Goal: Transaction & Acquisition: Purchase product/service

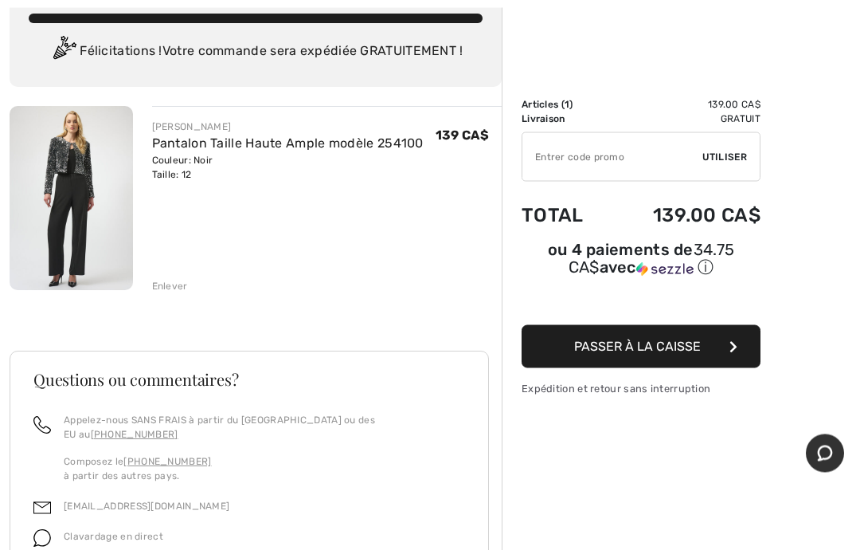
scroll to position [103, 0]
click at [580, 354] on span "Passer à la caisse" at bounding box center [637, 346] width 127 height 15
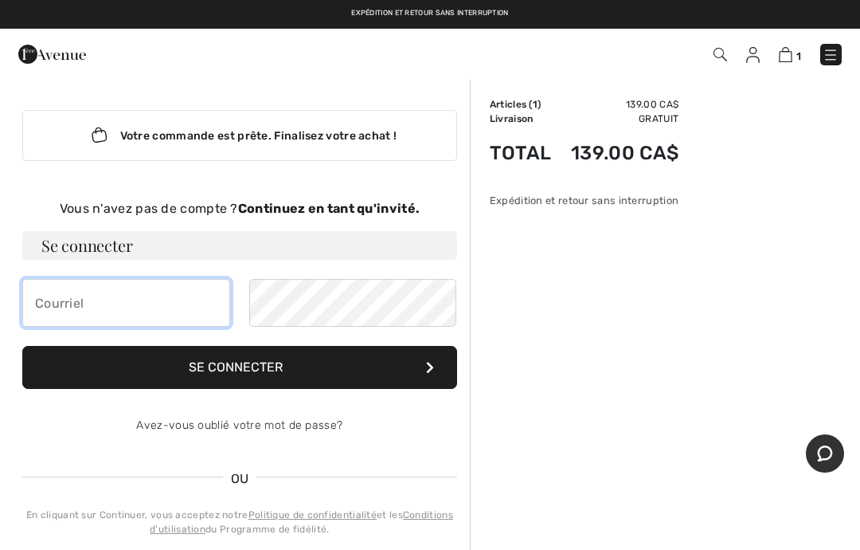
click at [40, 307] on input "email" at bounding box center [126, 303] width 208 height 48
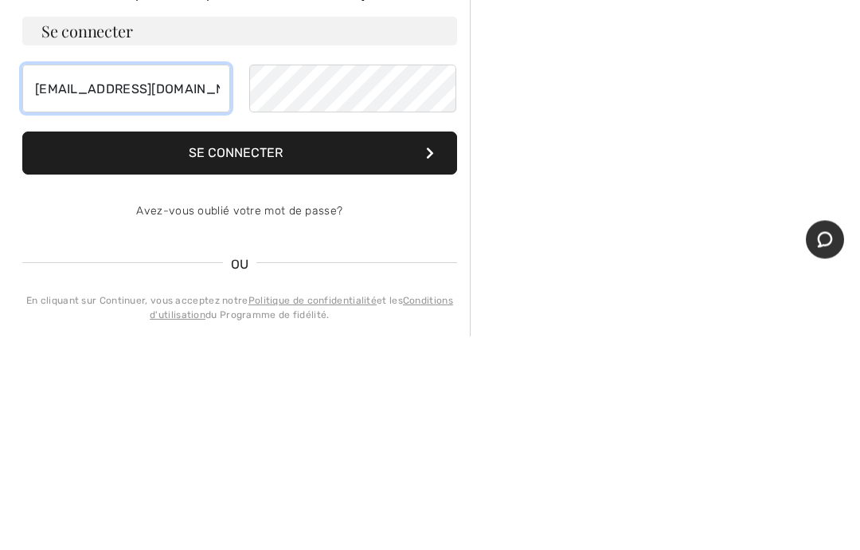
type input "nictar1@gmail.com"
click at [189, 346] on button "Se connecter" at bounding box center [239, 367] width 435 height 43
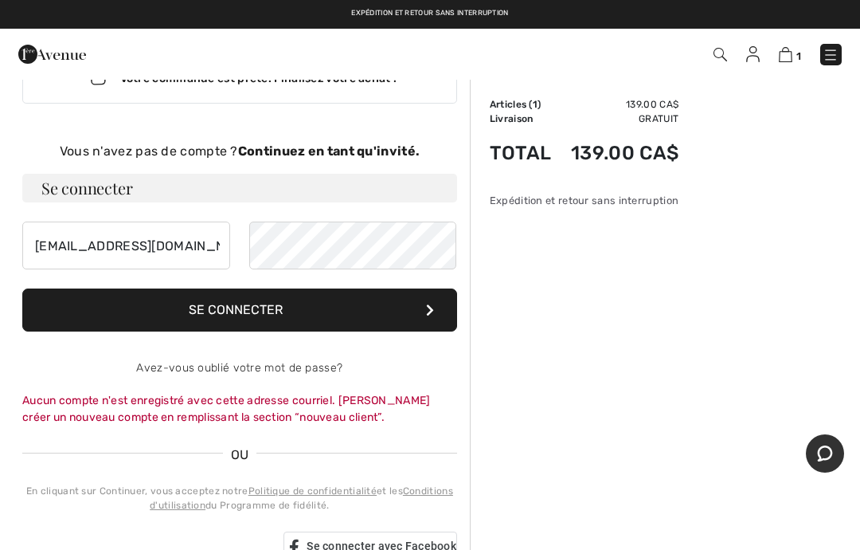
scroll to position [57, 0]
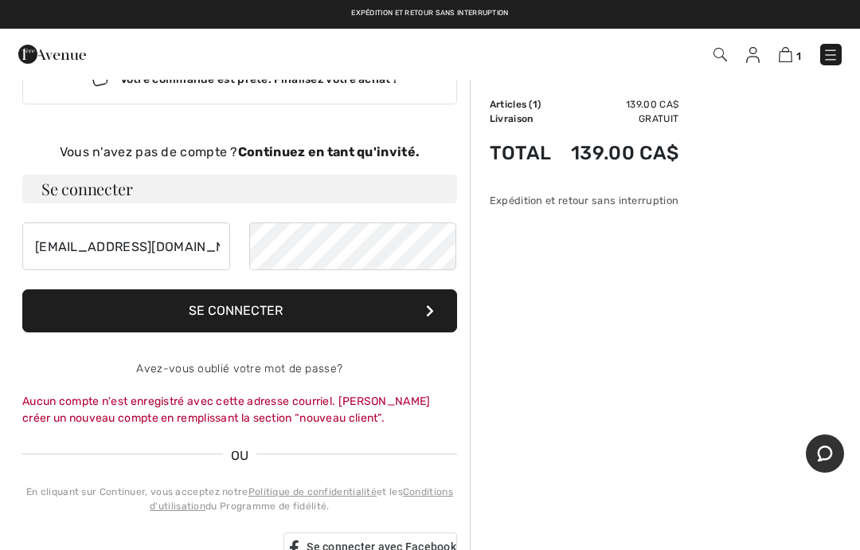
click at [135, 398] on div "Aucun compte n'est enregistré avec cette adresse courriel. Veuillez créer un no…" at bounding box center [239, 409] width 435 height 33
click at [144, 404] on div "Aucun compte n'est enregistré avec cette adresse courriel. Veuillez créer un no…" at bounding box center [239, 409] width 435 height 33
click at [142, 397] on div "Aucun compte n'est enregistré avec cette adresse courriel. Veuillez créer un no…" at bounding box center [239, 409] width 435 height 33
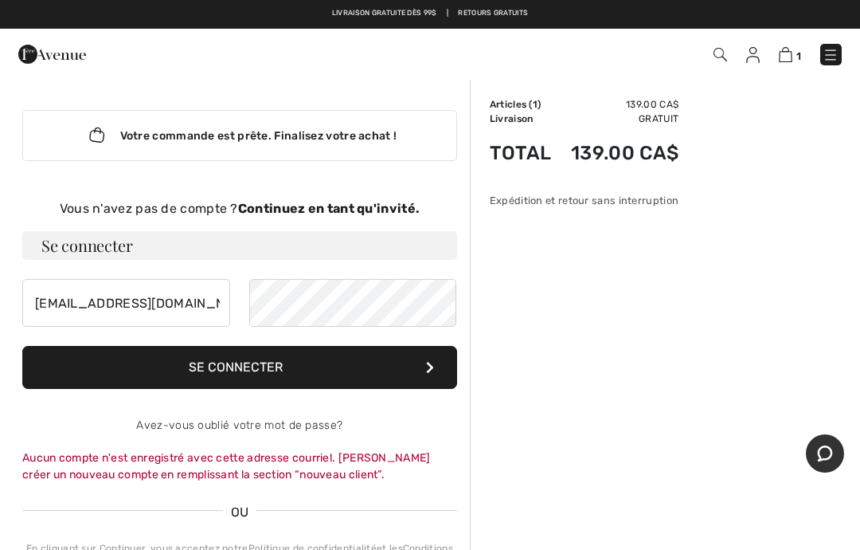
click at [832, 48] on img at bounding box center [831, 55] width 16 height 16
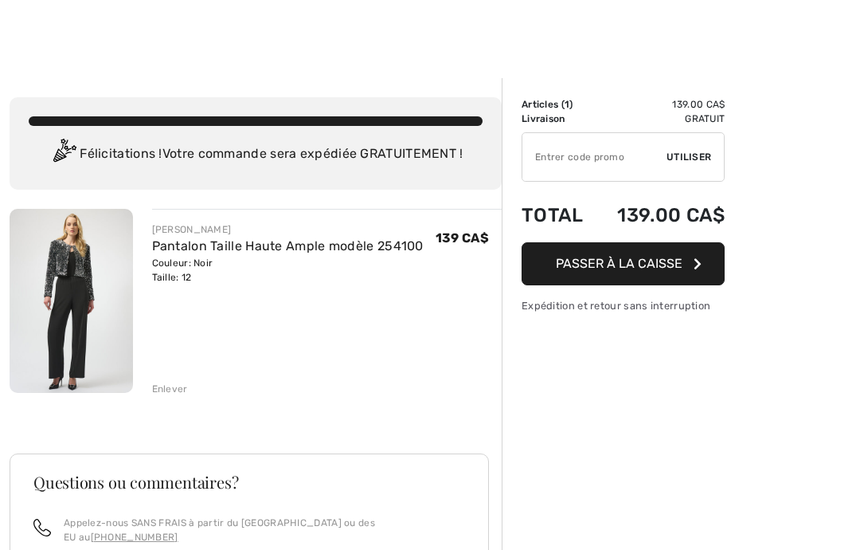
checkbox input "true"
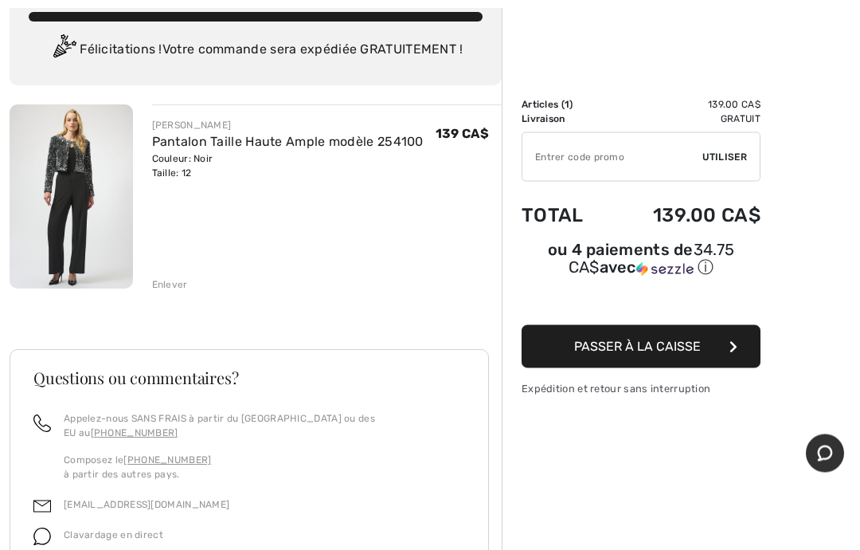
scroll to position [106, 0]
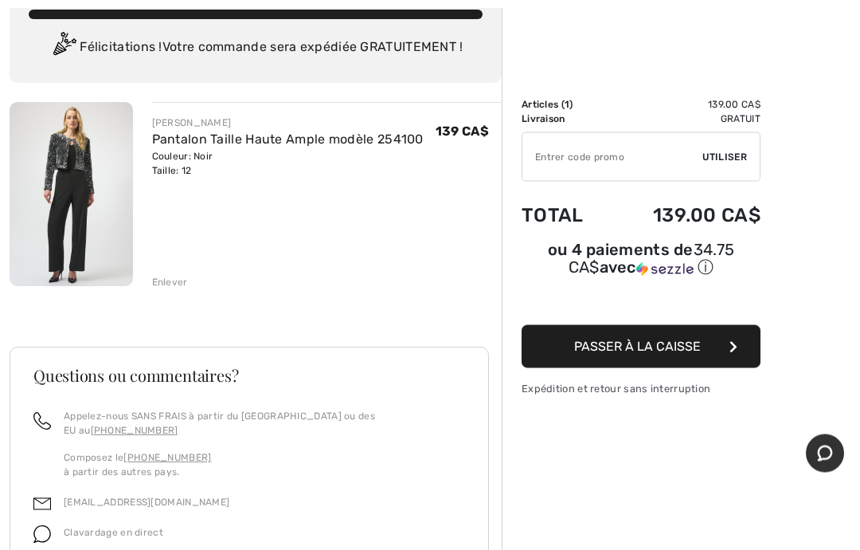
click at [591, 354] on span "Passer à la caisse" at bounding box center [637, 346] width 127 height 15
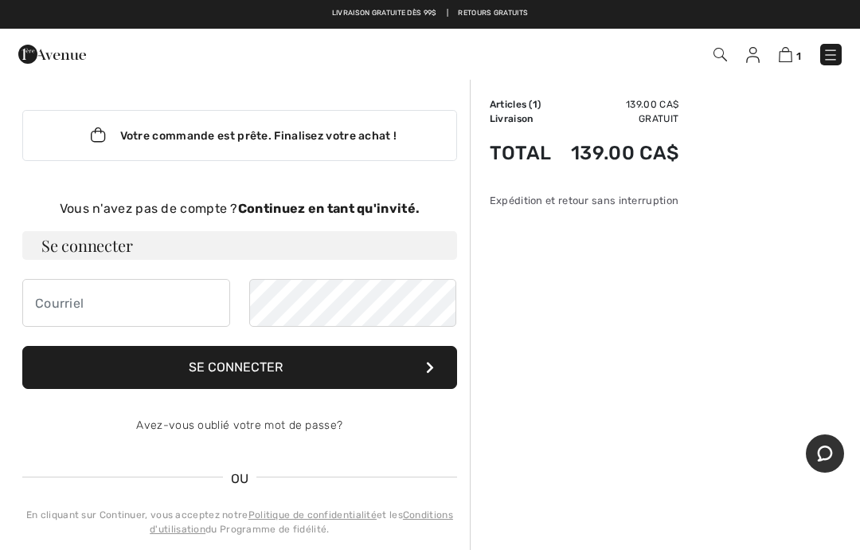
click at [282, 204] on strong "Continuez en tant qu'invité." at bounding box center [329, 208] width 182 height 15
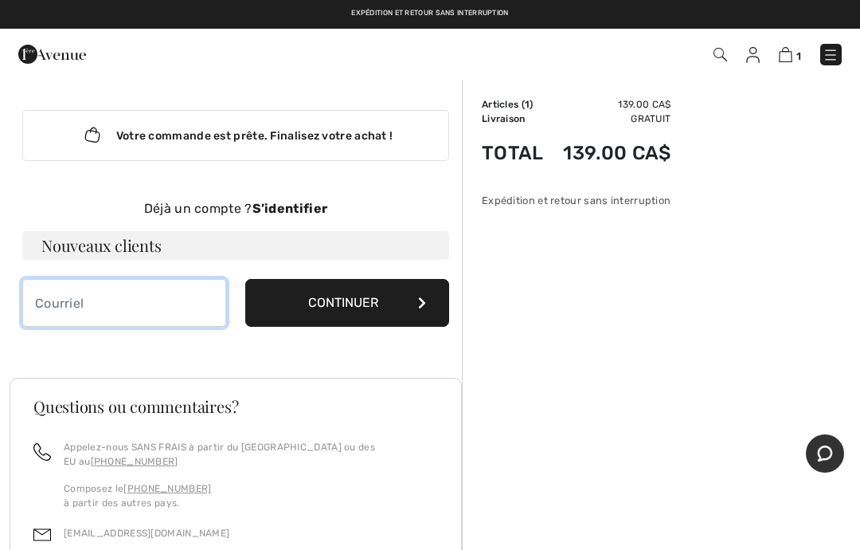
click at [39, 303] on input "email" at bounding box center [124, 303] width 204 height 48
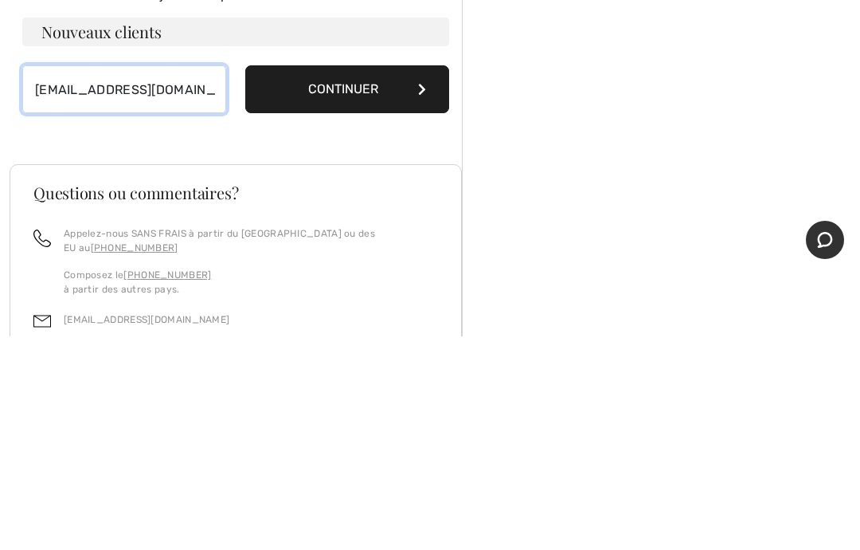
type input "[EMAIL_ADDRESS][DOMAIN_NAME]"
click at [300, 279] on button "Continuer" at bounding box center [347, 303] width 204 height 48
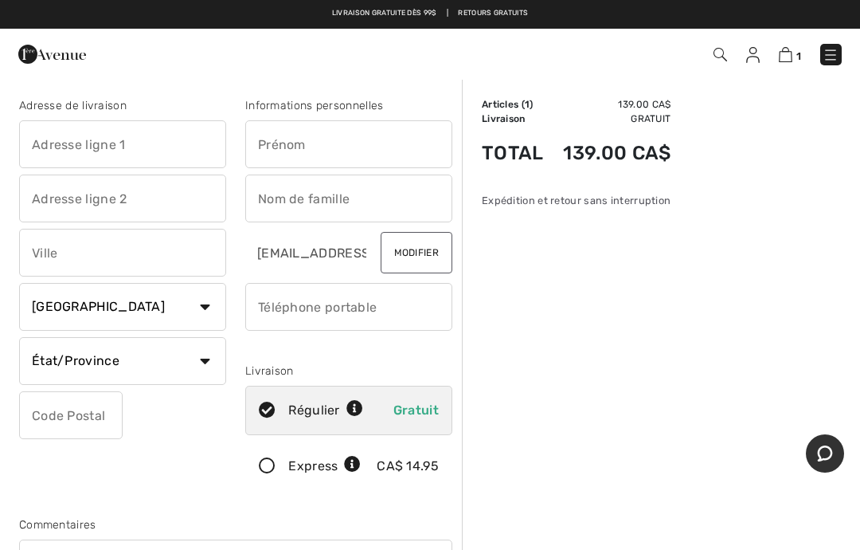
click at [419, 249] on button "Modifier" at bounding box center [417, 252] width 72 height 41
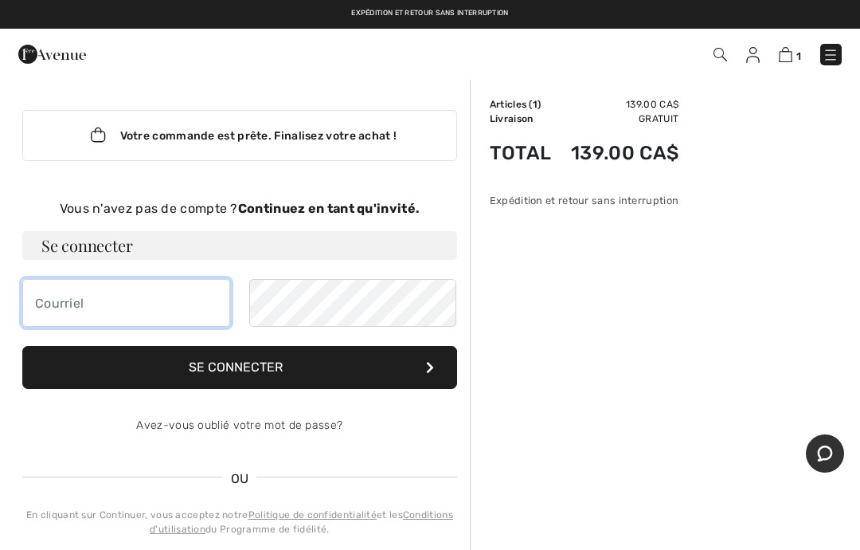
click at [37, 308] on input "email" at bounding box center [126, 303] width 208 height 48
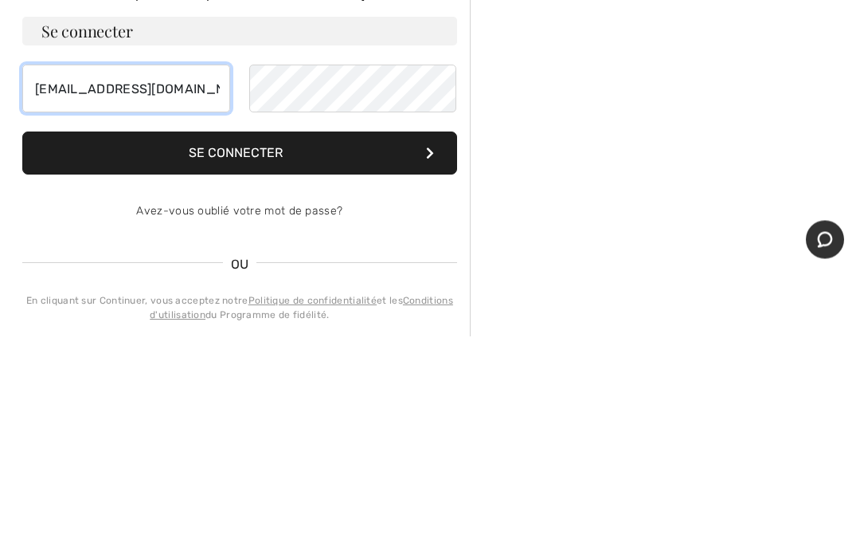
type input "nictar1@gmail.com"
click at [206, 346] on button "Se connecter" at bounding box center [239, 367] width 435 height 43
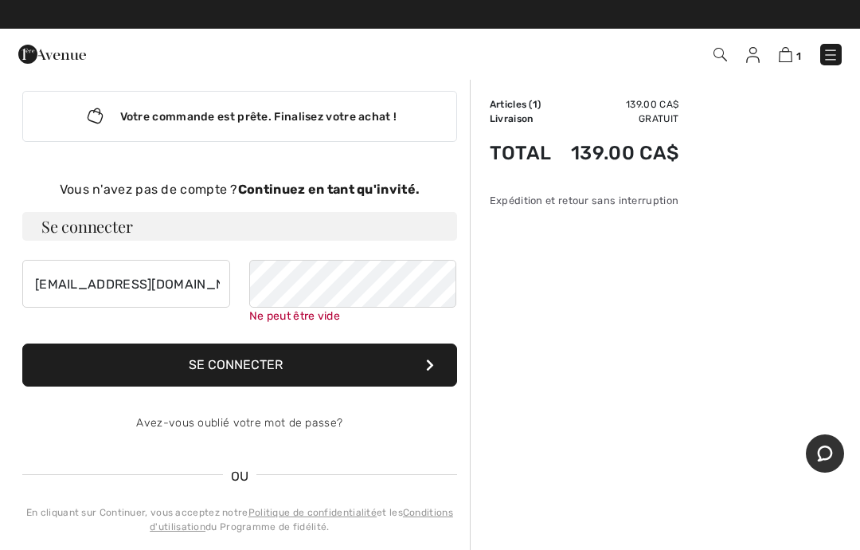
scroll to position [15, 0]
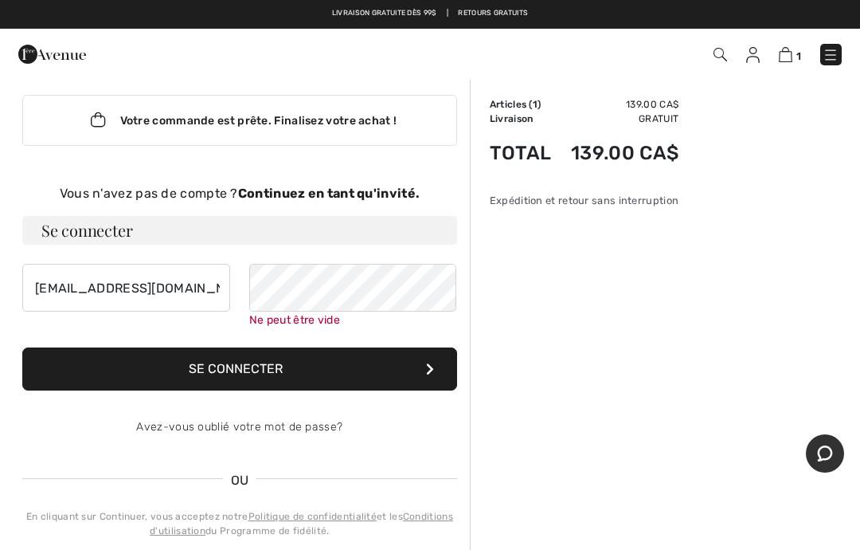
click at [233, 195] on div "Vous n'avez pas de compte ? Continuez en tant qu'invité." at bounding box center [239, 193] width 435 height 19
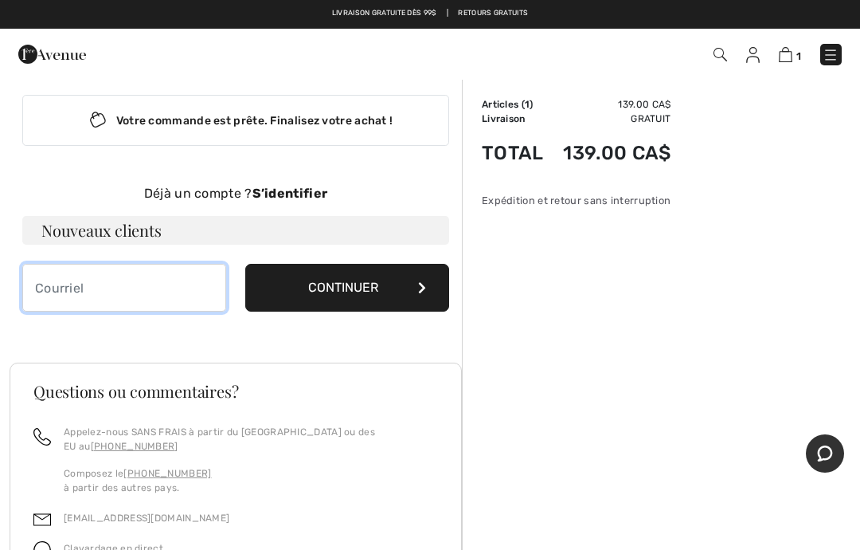
click at [29, 286] on input "email" at bounding box center [124, 288] width 204 height 48
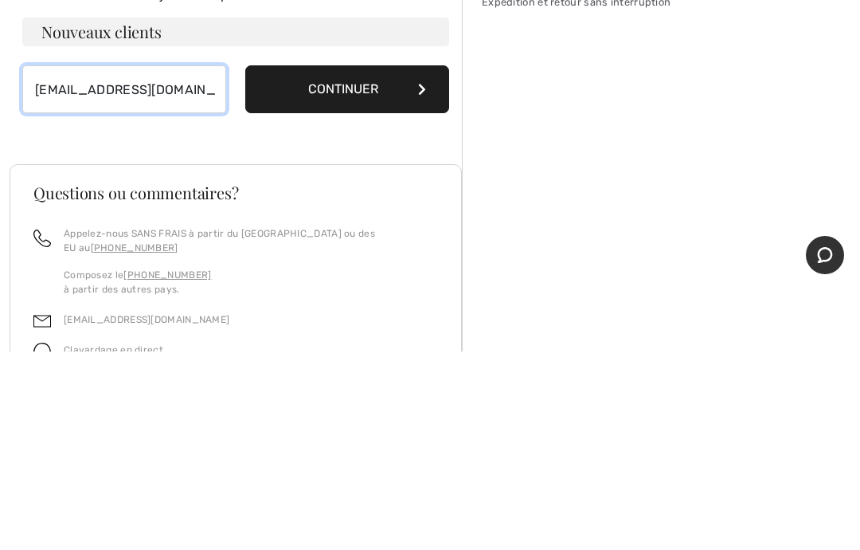
type input "[EMAIL_ADDRESS][DOMAIN_NAME]"
click at [308, 264] on button "Continuer" at bounding box center [347, 288] width 204 height 48
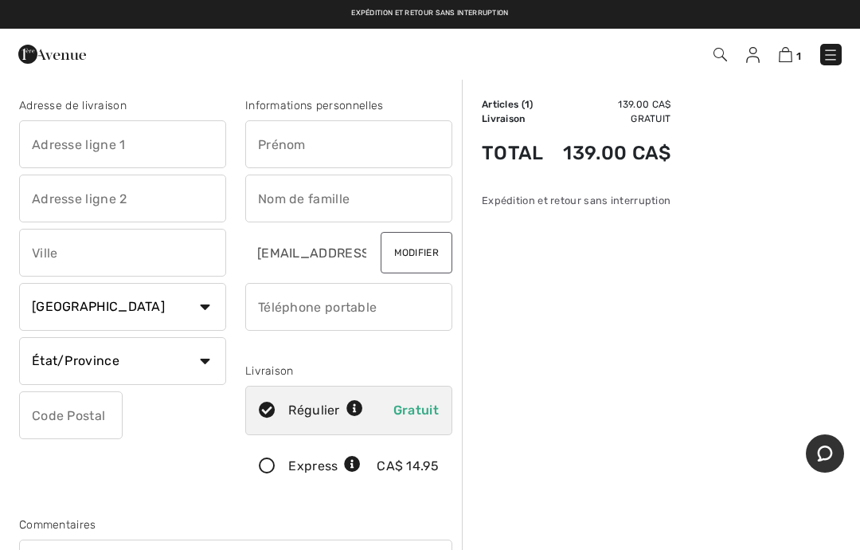
click at [33, 149] on input "text" at bounding box center [122, 144] width 207 height 48
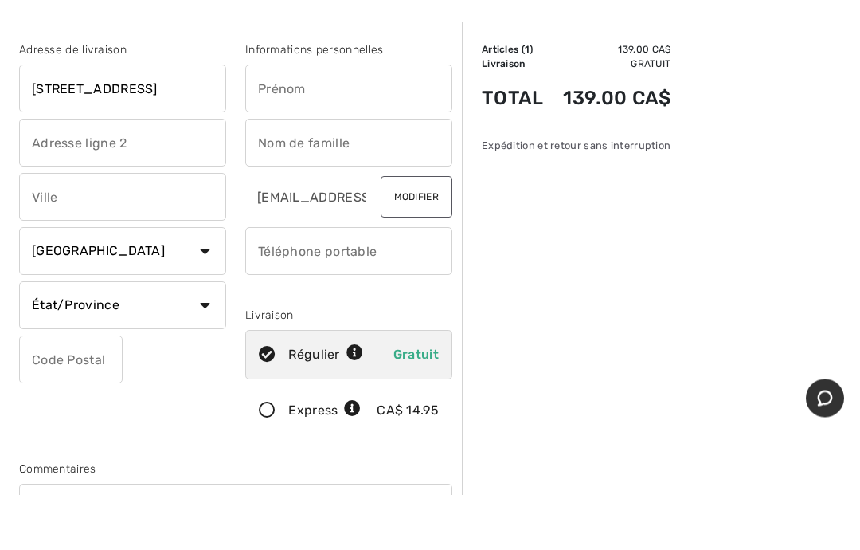
type input "527 133 e rue"
click at [258, 120] on input "text" at bounding box center [348, 144] width 207 height 48
type input "Nicole"
click at [265, 174] on input "text" at bounding box center [348, 198] width 207 height 48
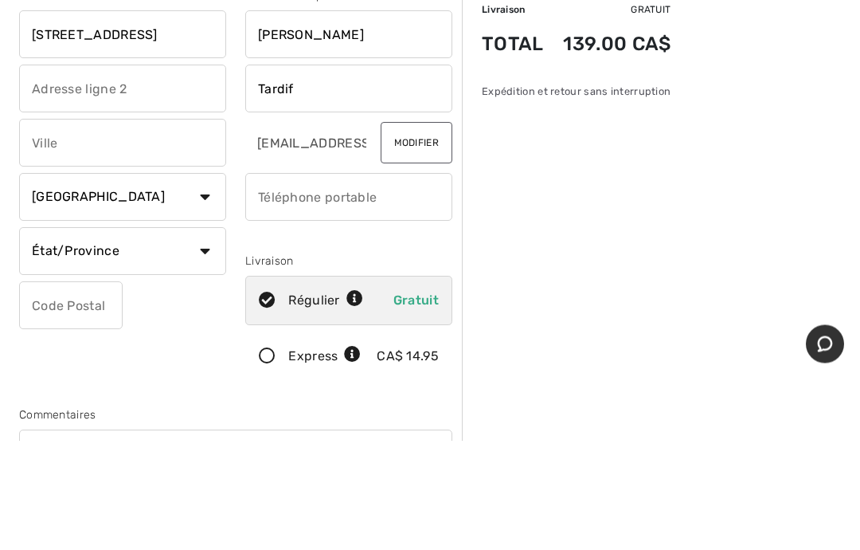
type input "Tardif"
click at [29, 229] on input "text" at bounding box center [122, 253] width 207 height 48
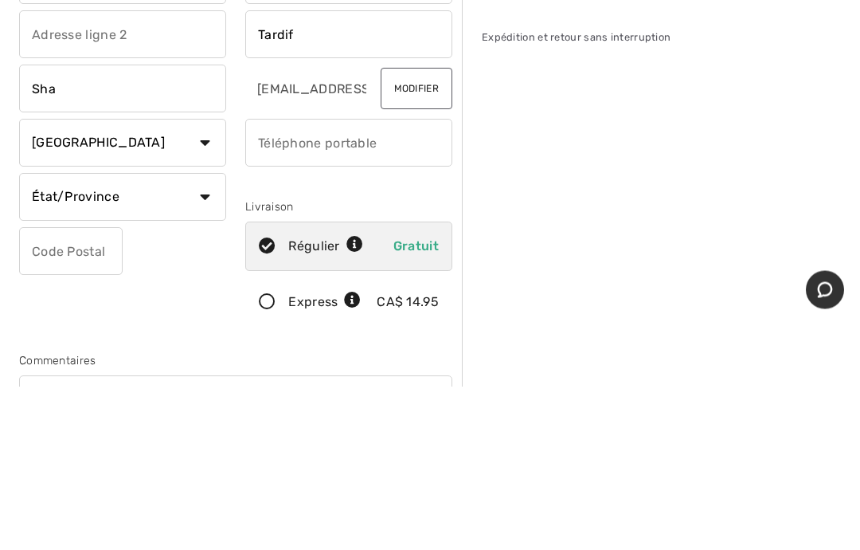
type input "Shawinigan-Sud"
select select "QC"
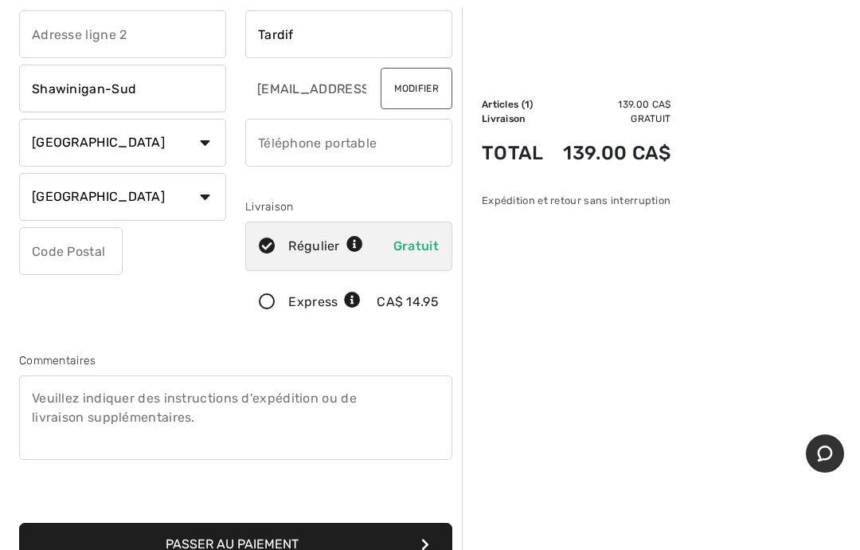
type input "G9P4E3"
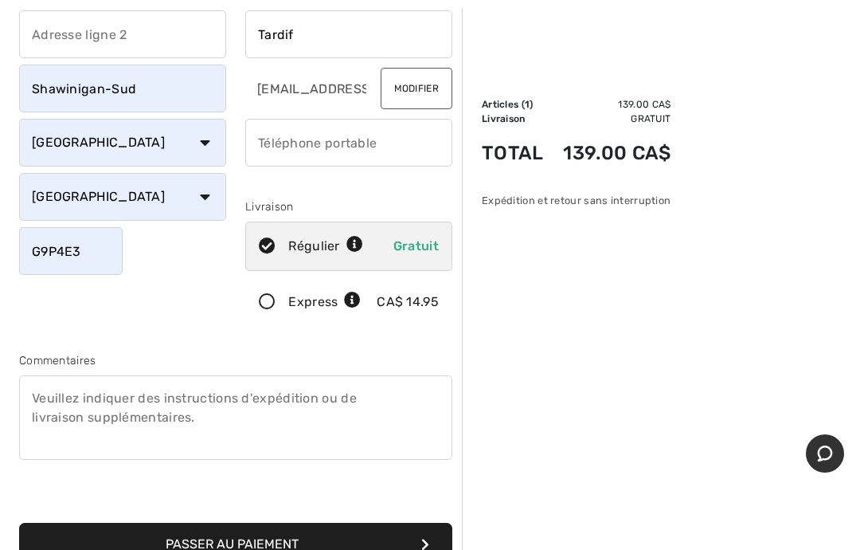
click at [263, 145] on input "phone" at bounding box center [348, 143] width 207 height 48
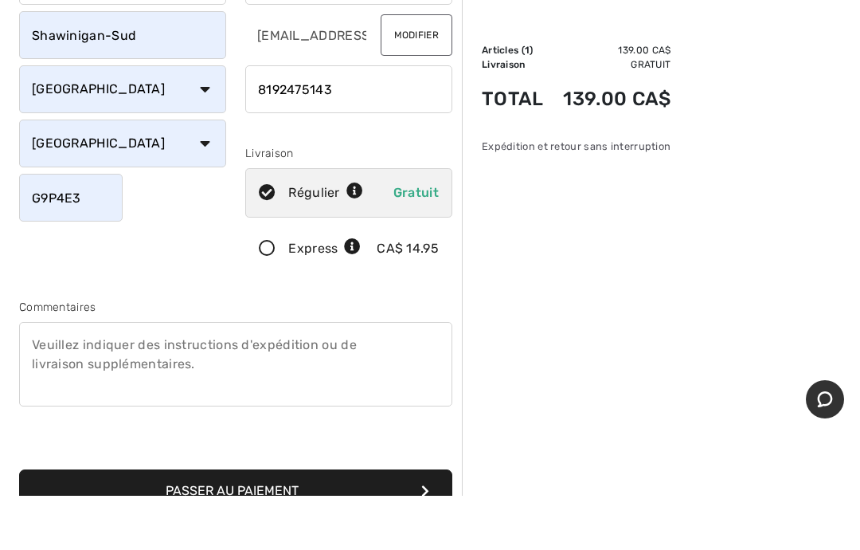
scroll to position [218, 0]
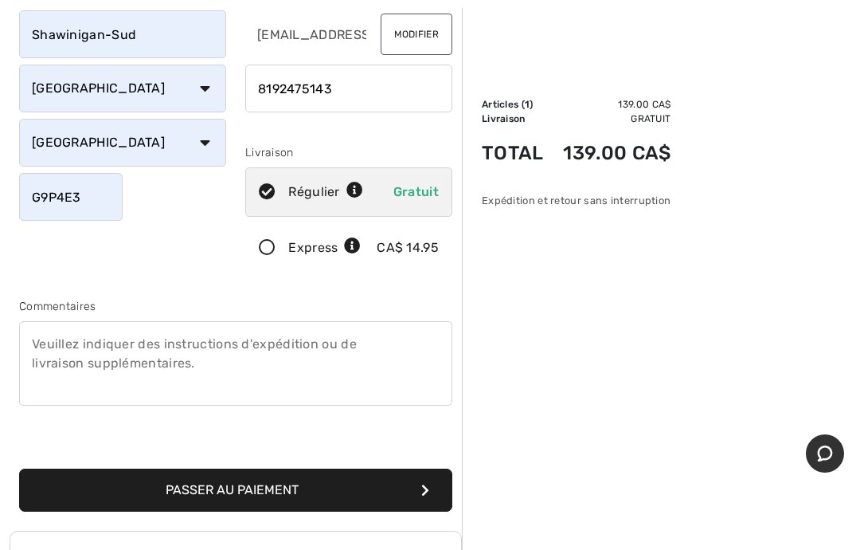
type input "8192475143"
click at [210, 481] on button "Passer au paiement" at bounding box center [235, 489] width 433 height 43
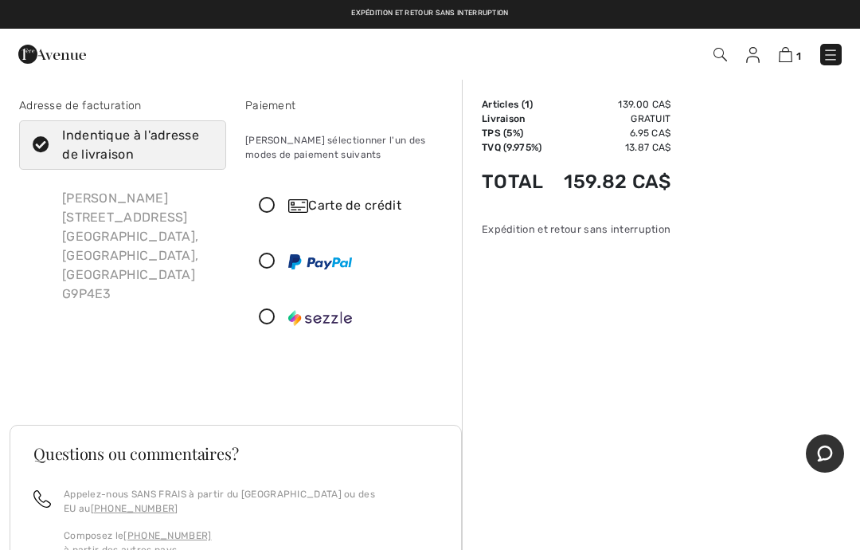
click at [306, 202] on img at bounding box center [298, 206] width 20 height 14
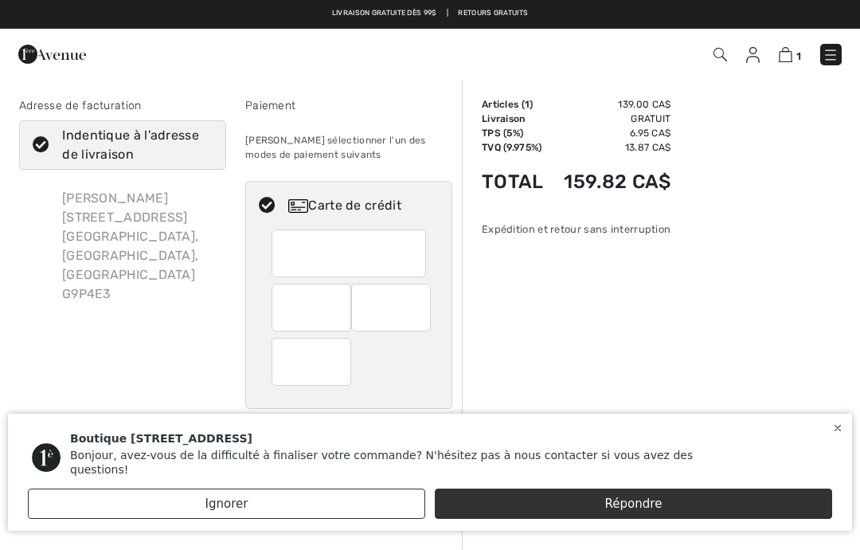
click at [400, 304] on div "Boutique [GEOGRAPHIC_DATA], avez-vous de la difficulté à finaliser votre comman…" at bounding box center [430, 269] width 860 height 538
click at [418, 307] on div "Boutique 1ère Avenue Bonjour, avez-vous de la difficulté à finaliser votre comm…" at bounding box center [430, 269] width 860 height 538
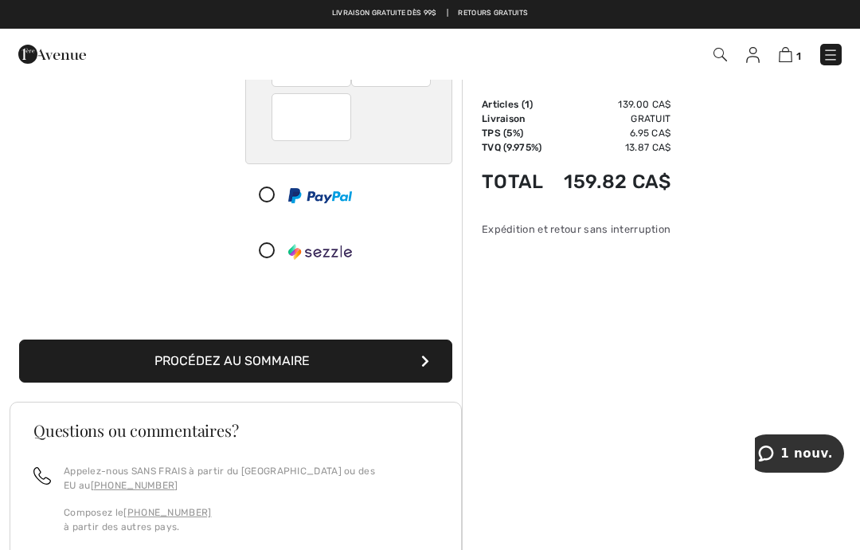
scroll to position [251, 0]
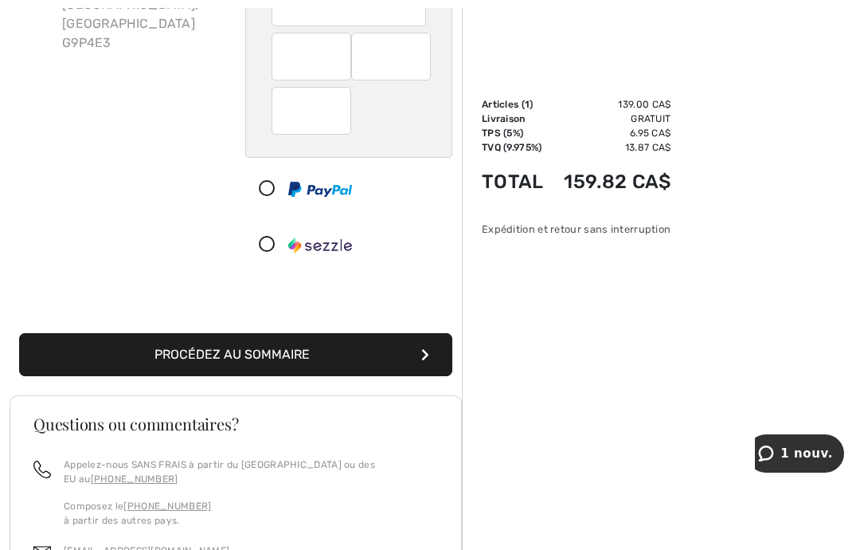
click at [207, 359] on button "Procédez au sommaire" at bounding box center [235, 354] width 433 height 43
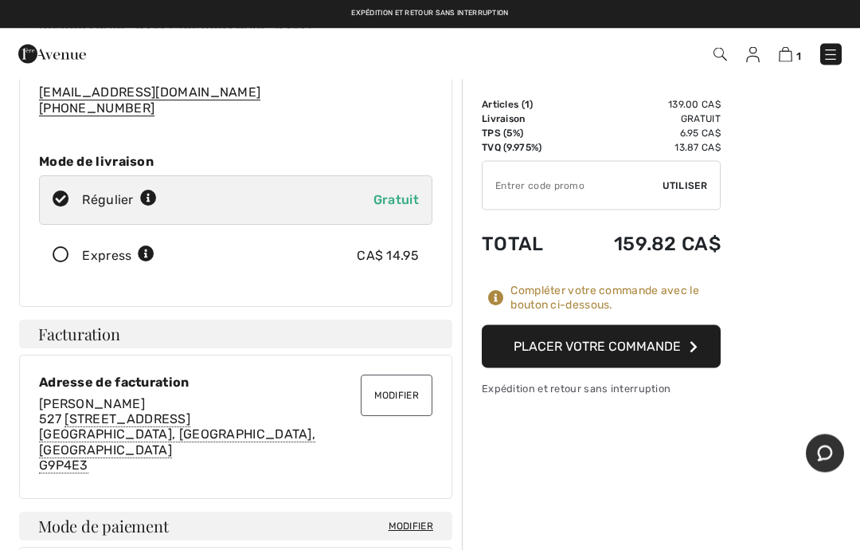
scroll to position [174, 0]
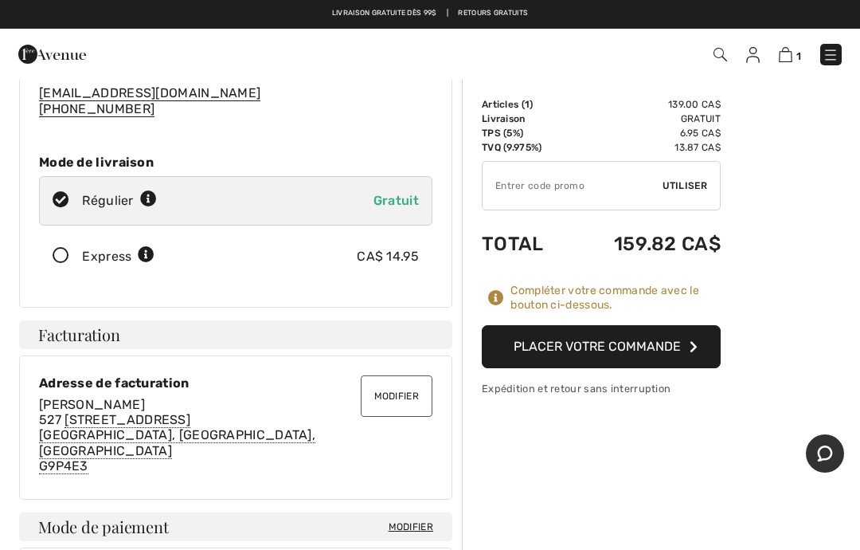
click at [571, 347] on button "Placer votre commande" at bounding box center [601, 346] width 239 height 43
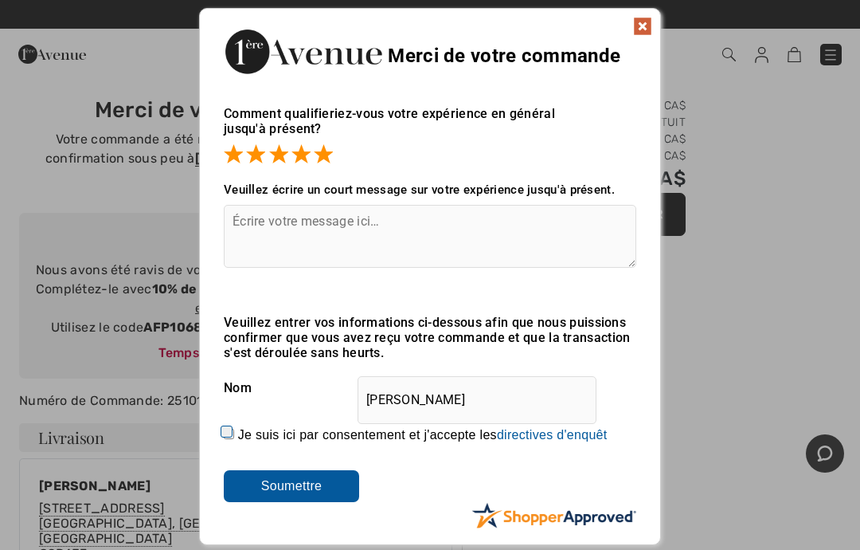
click at [245, 218] on textarea at bounding box center [430, 236] width 413 height 63
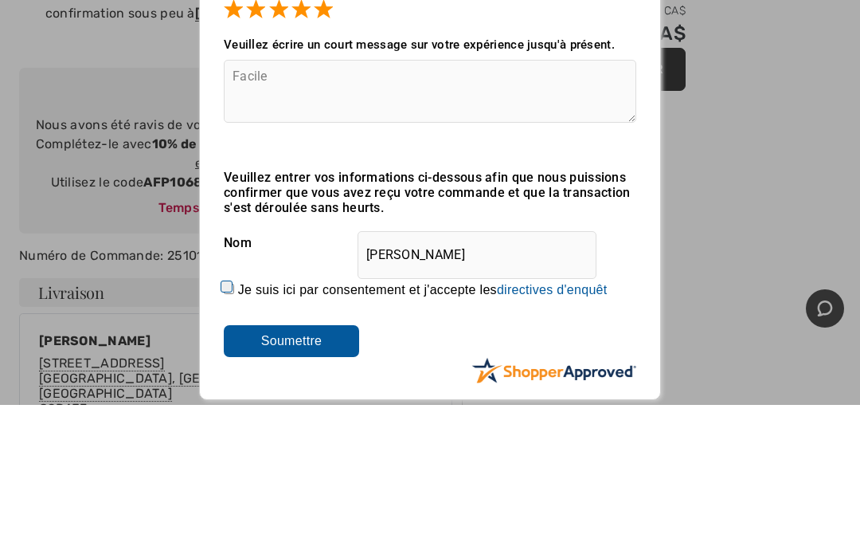
scroll to position [145, 0]
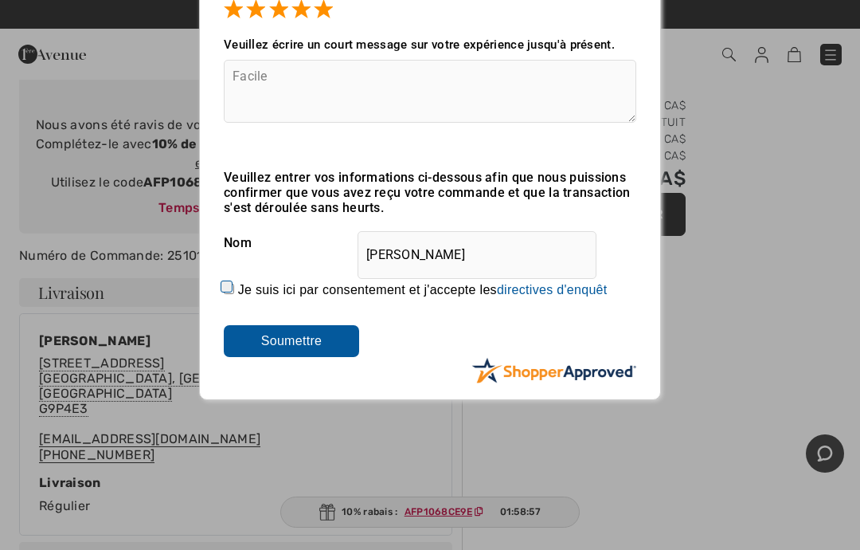
type textarea "Facile"
click at [278, 342] on input "Soumettre" at bounding box center [291, 341] width 135 height 32
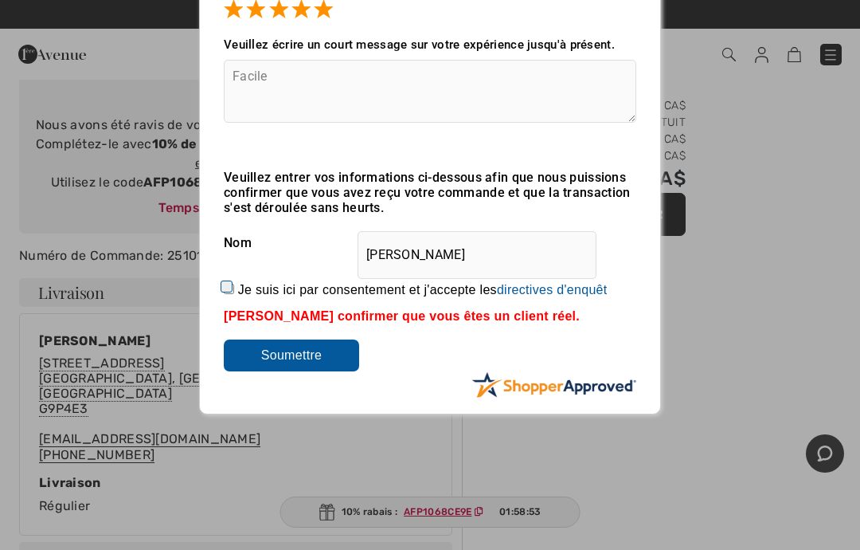
click at [234, 284] on input "Je suis ici par consentement et j'accepte les En soumettant une évaluation, vou…" at bounding box center [229, 289] width 10 height 10
checkbox input "true"
click at [282, 355] on input "Soumettre" at bounding box center [291, 355] width 135 height 32
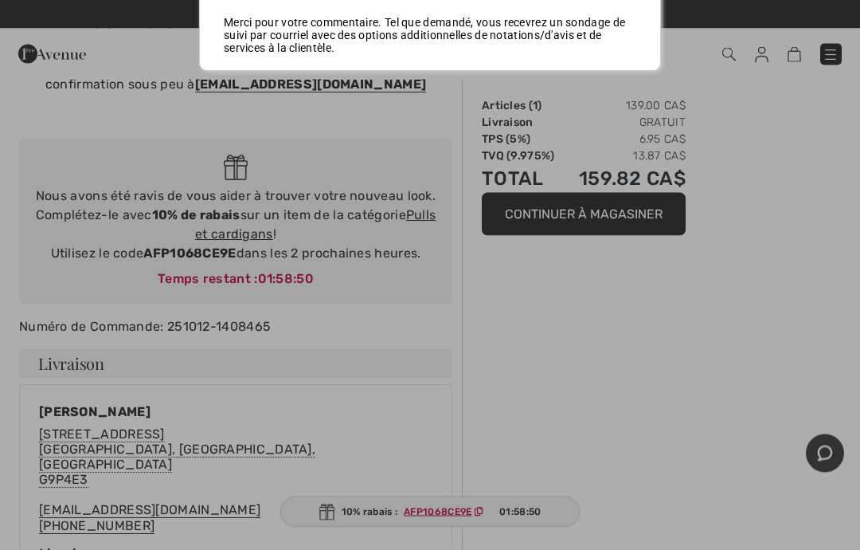
scroll to position [0, 0]
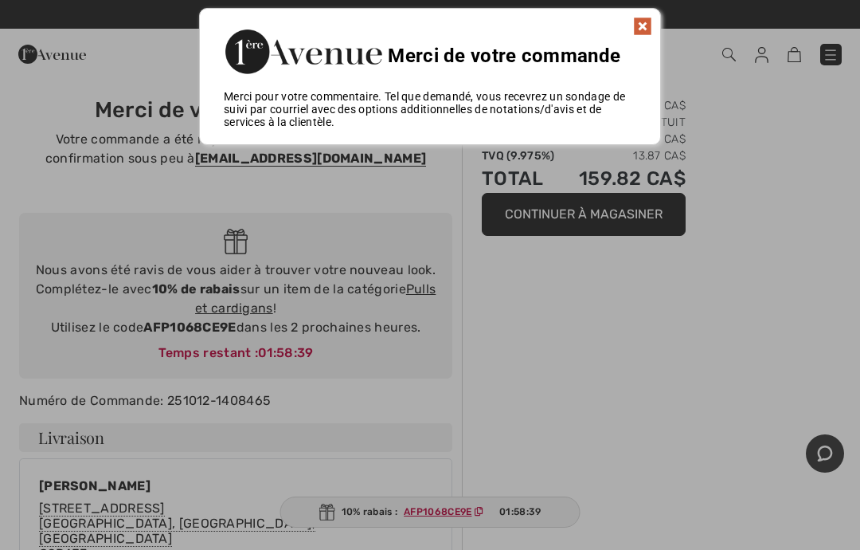
click at [637, 39] on div "Merci de votre commande" at bounding box center [430, 49] width 461 height 81
click at [650, 18] on img at bounding box center [642, 26] width 19 height 19
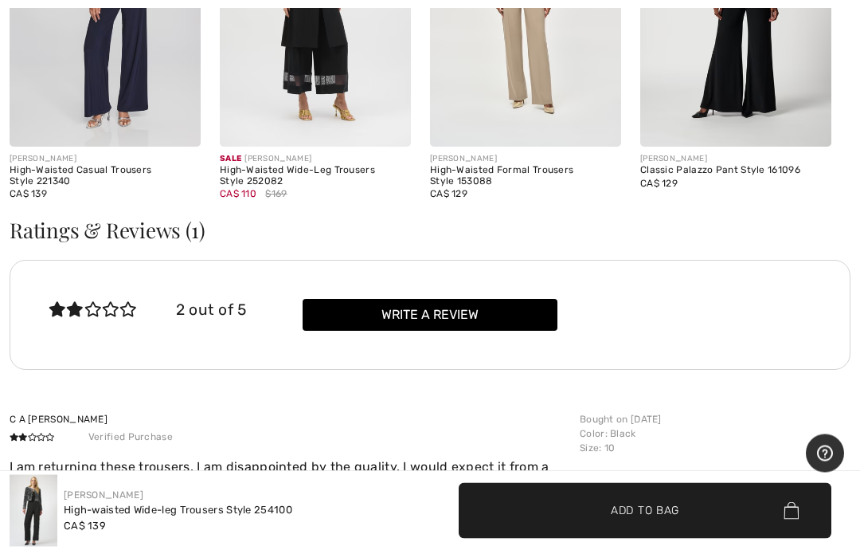
scroll to position [2222, 0]
